Goal: Transaction & Acquisition: Obtain resource

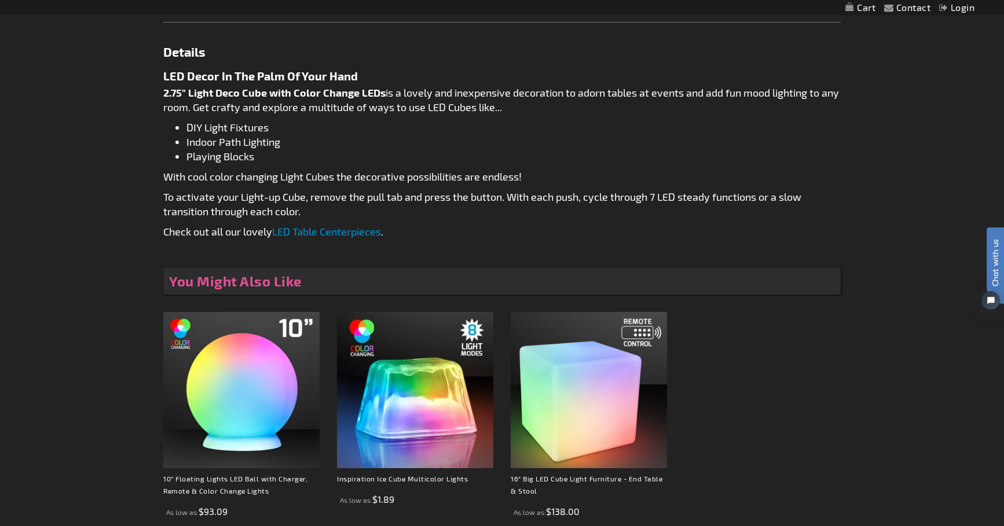
scroll to position [616, 0]
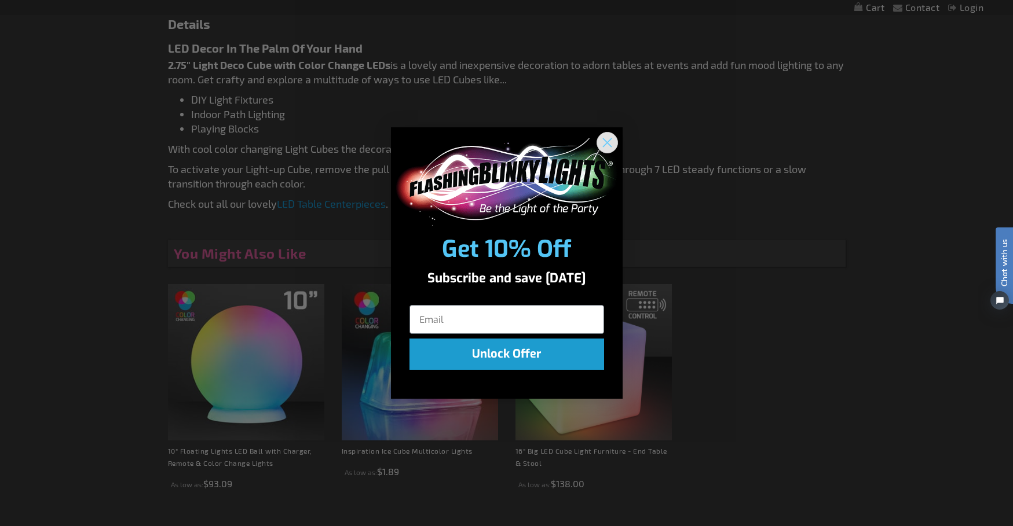
click at [611, 145] on circle "Close dialog" at bounding box center [606, 142] width 19 height 19
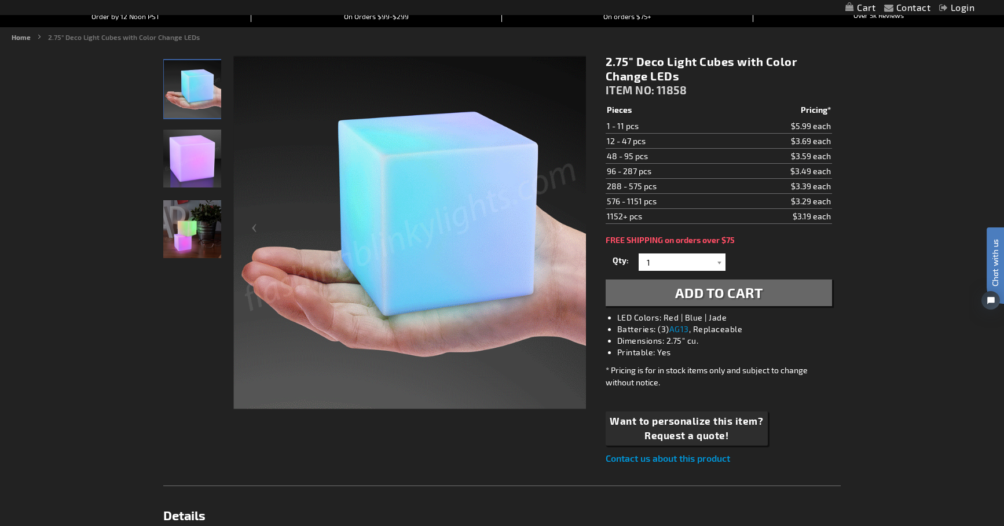
scroll to position [110, 0]
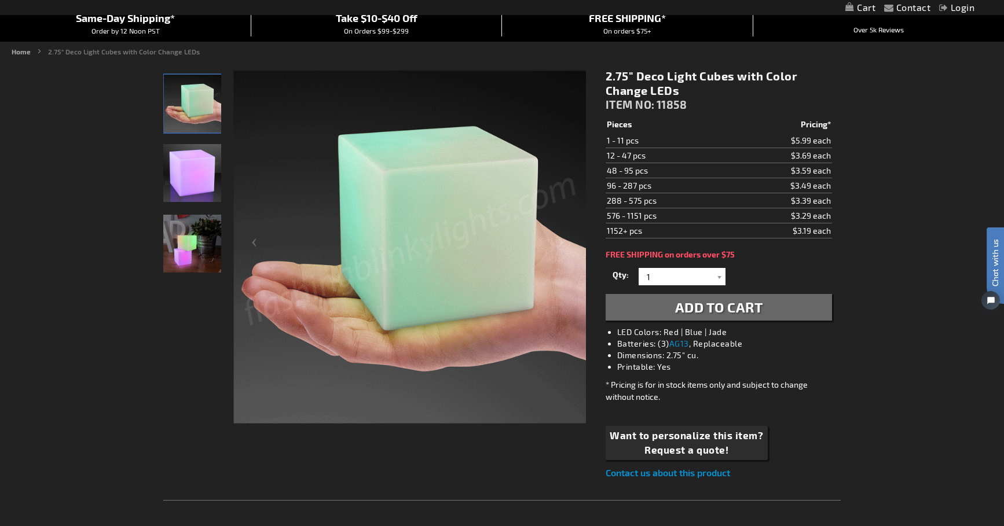
click at [178, 177] on img "Multicolor Deco Light Cube" at bounding box center [192, 173] width 58 height 58
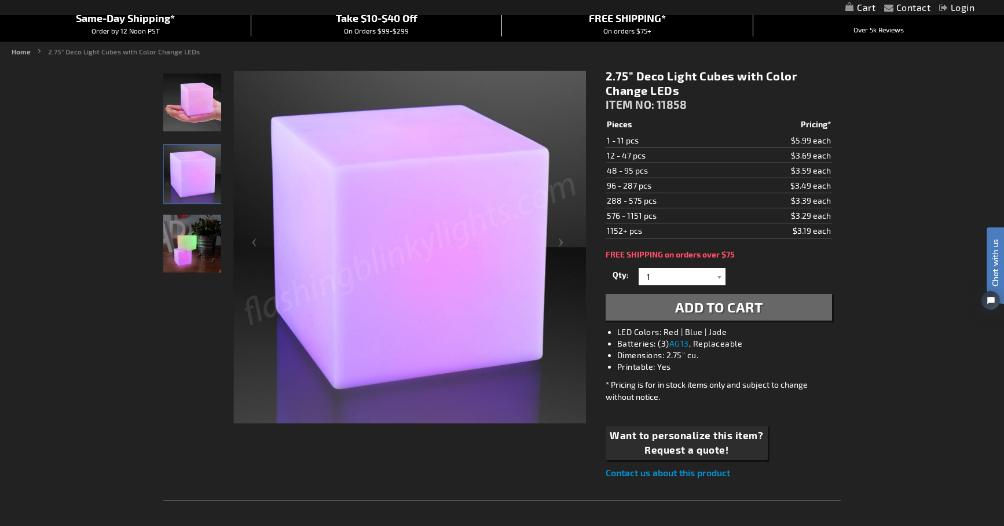
click at [197, 104] on img "Multicolor Deco Light Cube" at bounding box center [192, 103] width 58 height 58
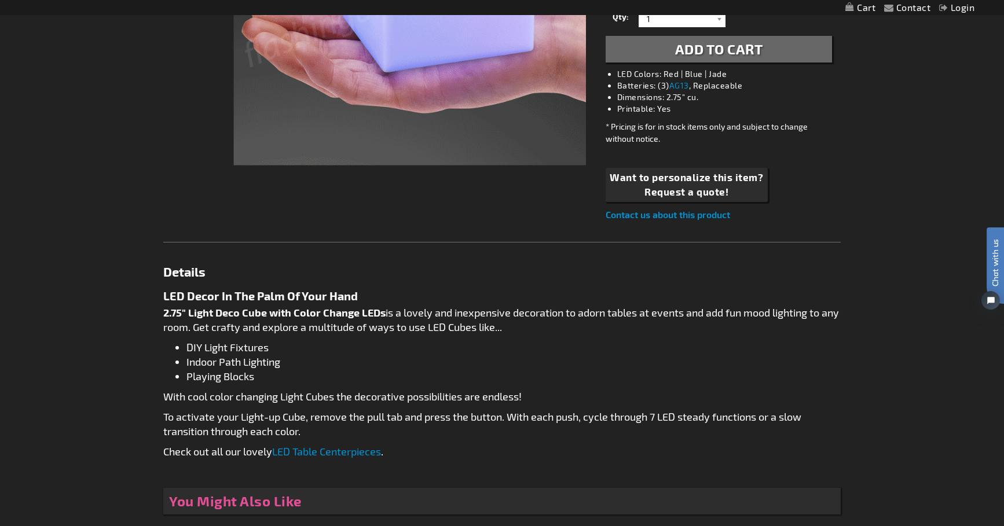
scroll to position [369, 0]
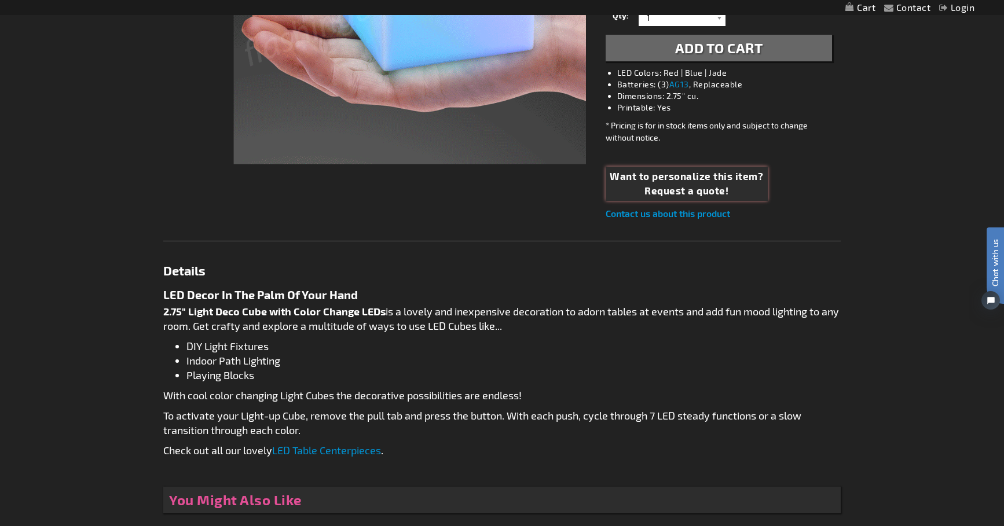
click at [742, 189] on span "Request a quote!" at bounding box center [686, 191] width 153 height 15
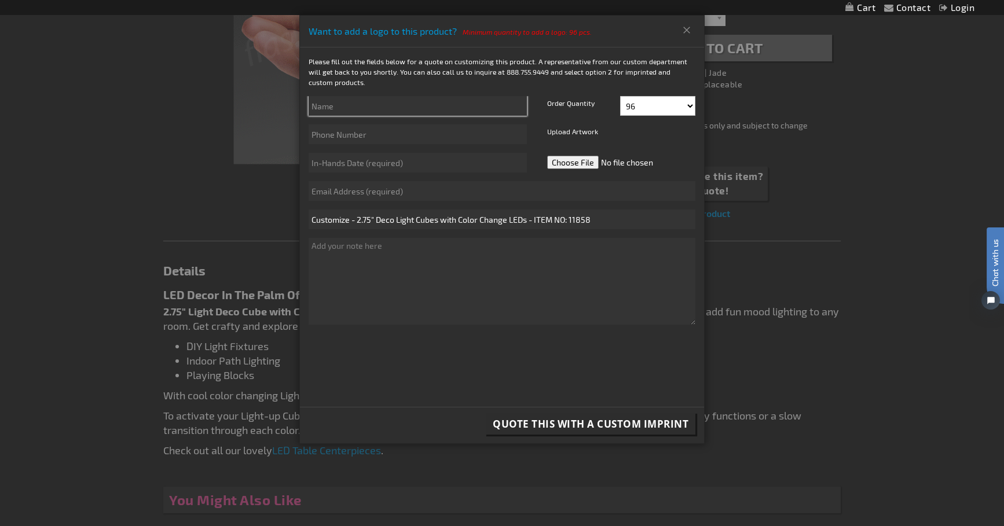
click at [400, 103] on input "text" at bounding box center [418, 106] width 218 height 20
type input "[PERSON_NAME]"
type input "5732393491"
type input "[EMAIL_ADDRESS][DOMAIN_NAME]"
click at [666, 98] on select "96 108 120 132 144 156 168 180 192 204 216 228 240" at bounding box center [657, 106] width 75 height 20
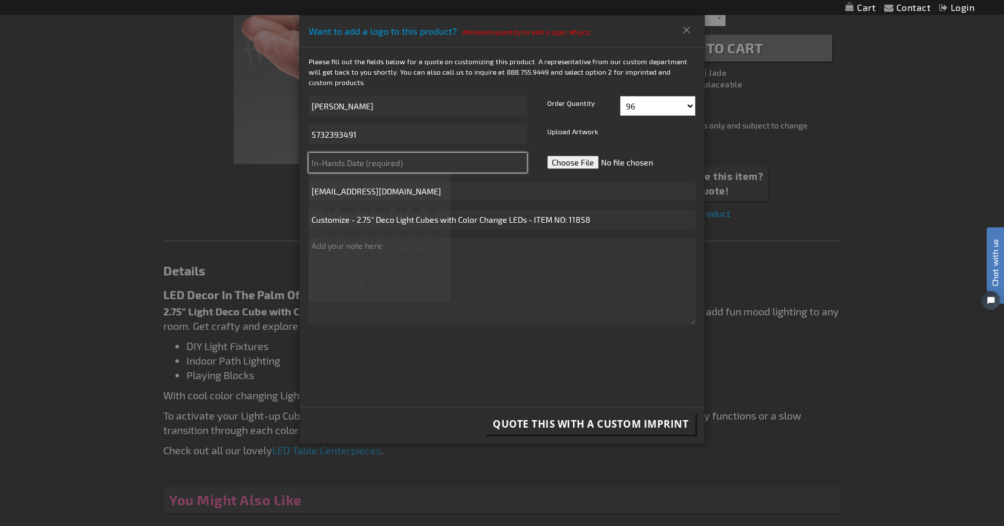
click at [422, 170] on input "text" at bounding box center [418, 163] width 218 height 20
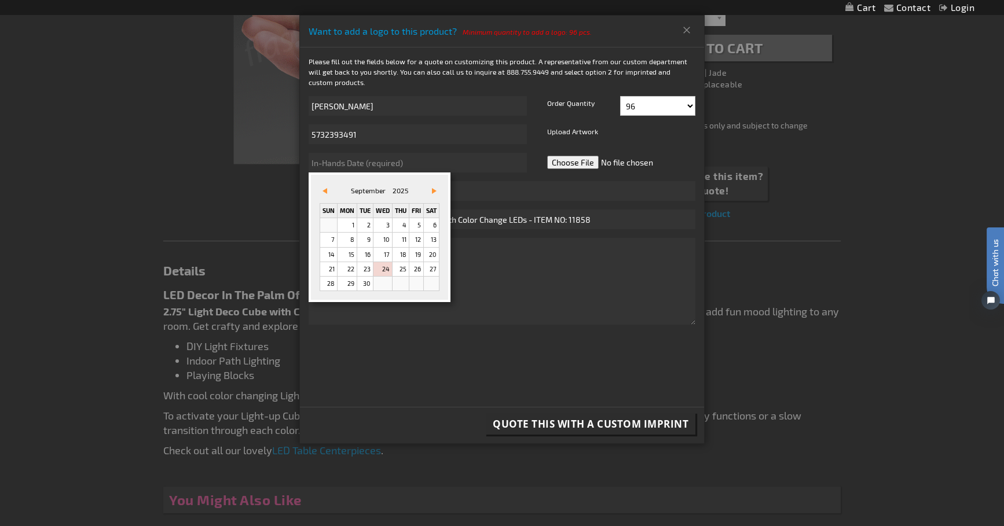
click at [446, 189] on div "&#x3c;zurück Vor&#x3e; [DATE] Sun Mon Tue Wed Thu Fri Sat 1 2 3 4 5 6 7 8 9 10 …" at bounding box center [380, 238] width 142 height 130
click at [442, 189] on div "&#x3c;zurück Vor&#x3e; [DATE] Sun Mon Tue Wed Thu Fri Sat 1 2 3 4 5 6 7 8 9 10 …" at bounding box center [380, 238] width 142 height 130
click at [435, 189] on span "Vor&#x3e;" at bounding box center [434, 191] width 5 height 6
